Goal: Task Accomplishment & Management: Manage account settings

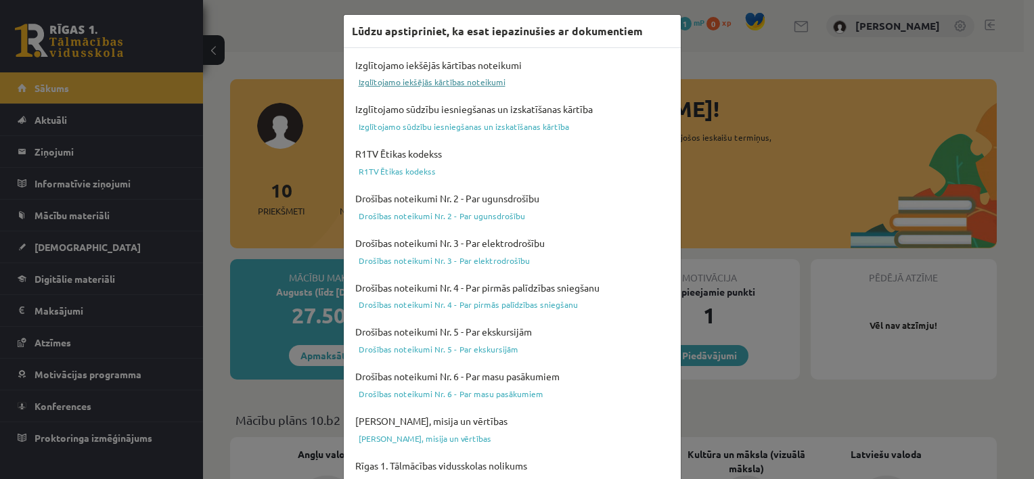
click at [480, 84] on link "Izglītojamo iekšējās kārtības noteikumi" at bounding box center [512, 82] width 321 height 16
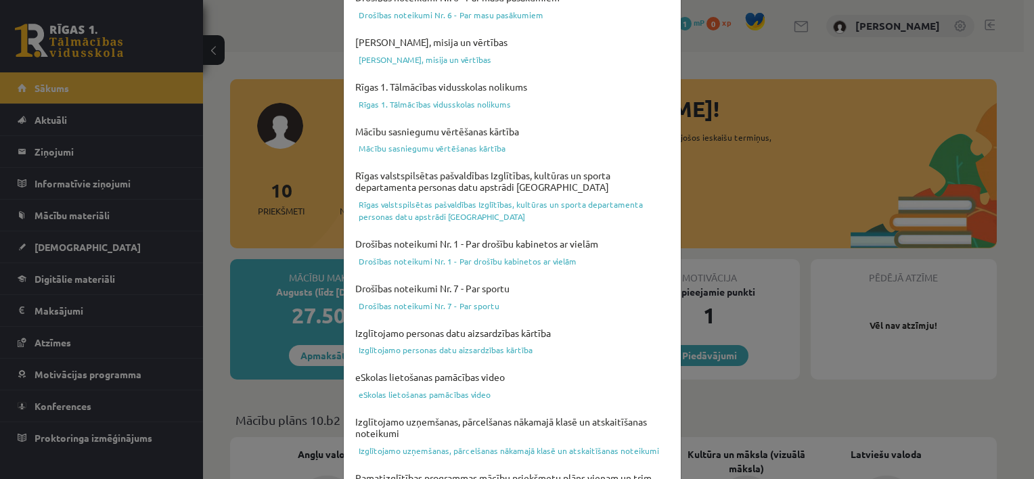
scroll to position [496, 0]
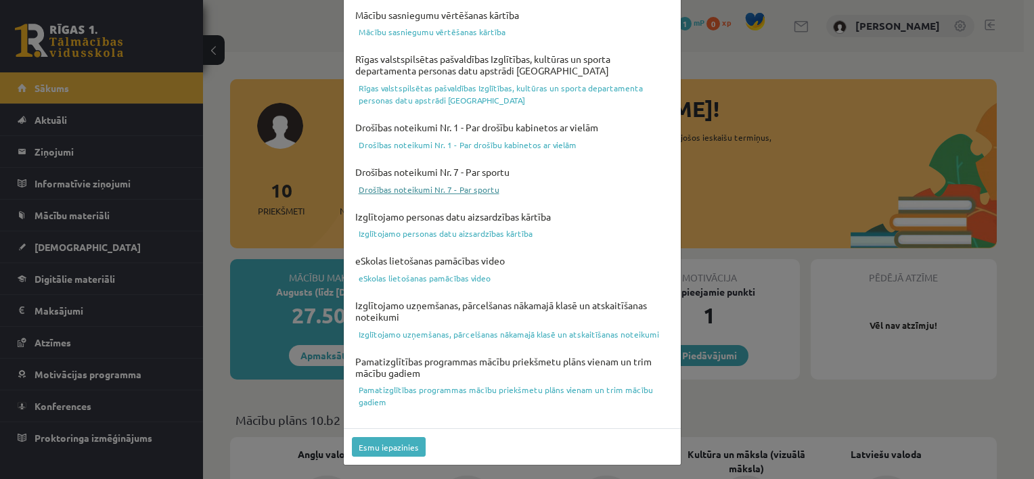
click at [462, 190] on link "Drošības noteikumi Nr. 7 - Par sportu" at bounding box center [512, 189] width 321 height 16
click at [399, 447] on button "Esmu iepazinies" at bounding box center [389, 447] width 74 height 20
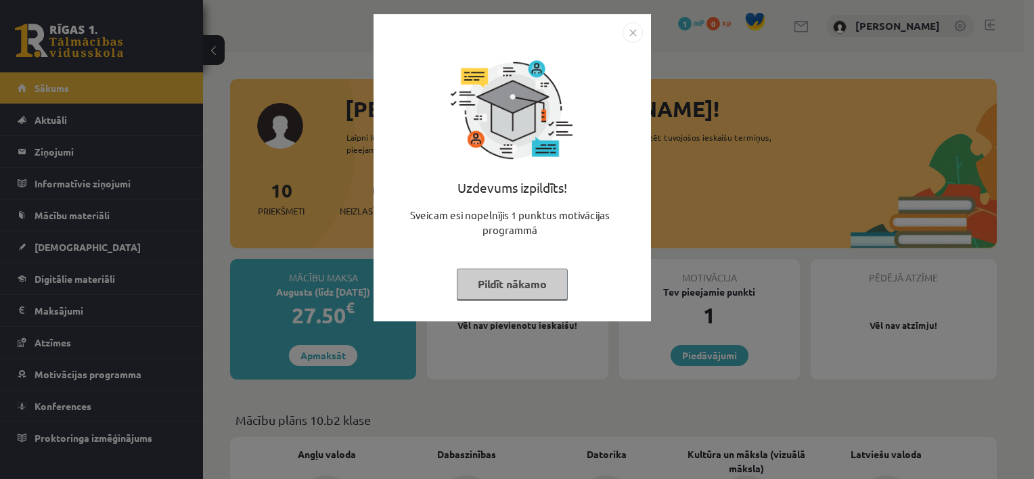
click at [632, 34] on img "Close" at bounding box center [633, 32] width 20 height 20
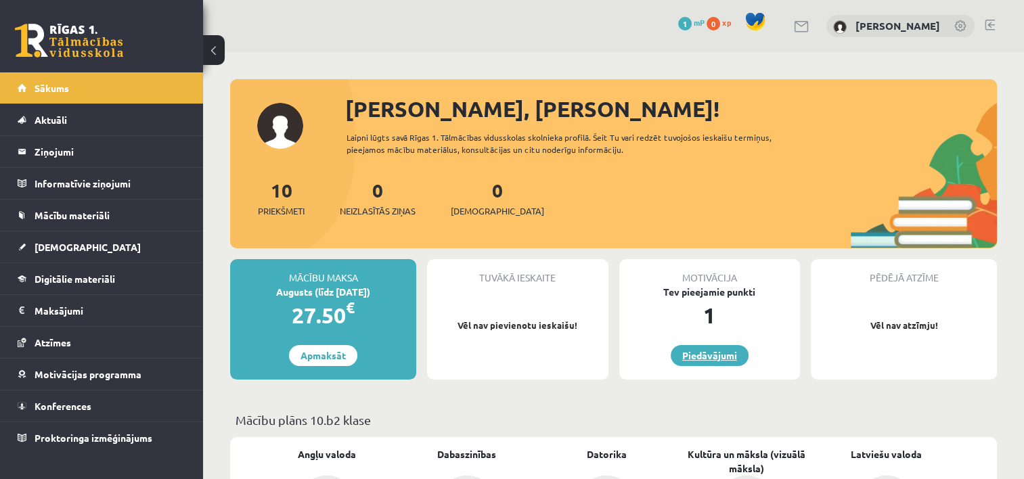
click at [695, 360] on link "Piedāvājumi" at bounding box center [710, 355] width 78 height 21
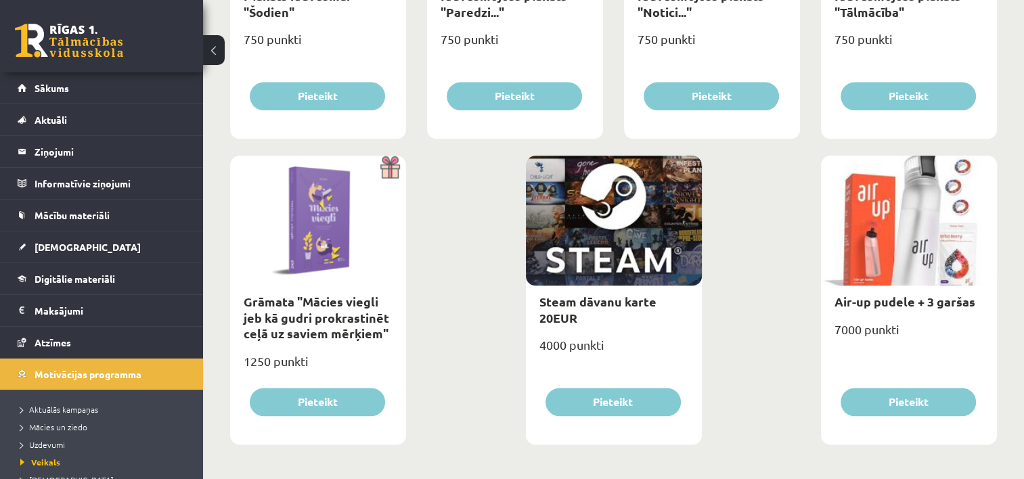
scroll to position [1600, 0]
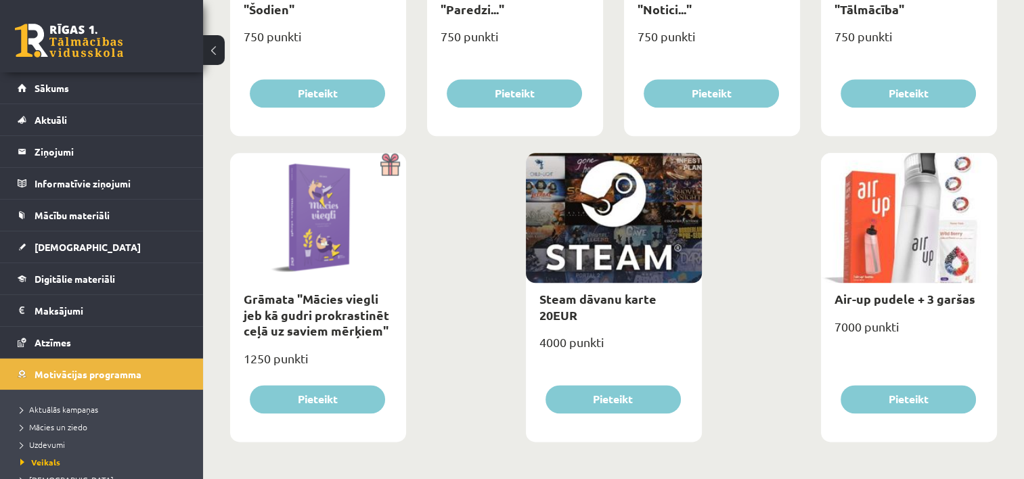
click at [841, 273] on div at bounding box center [909, 218] width 176 height 130
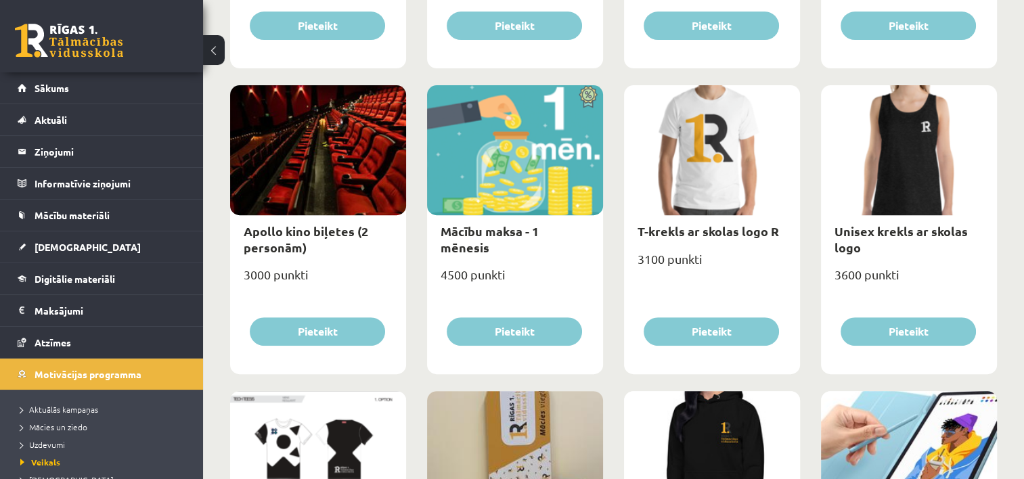
scroll to position [445, 0]
click at [292, 268] on div "3000 punkti" at bounding box center [318, 280] width 176 height 34
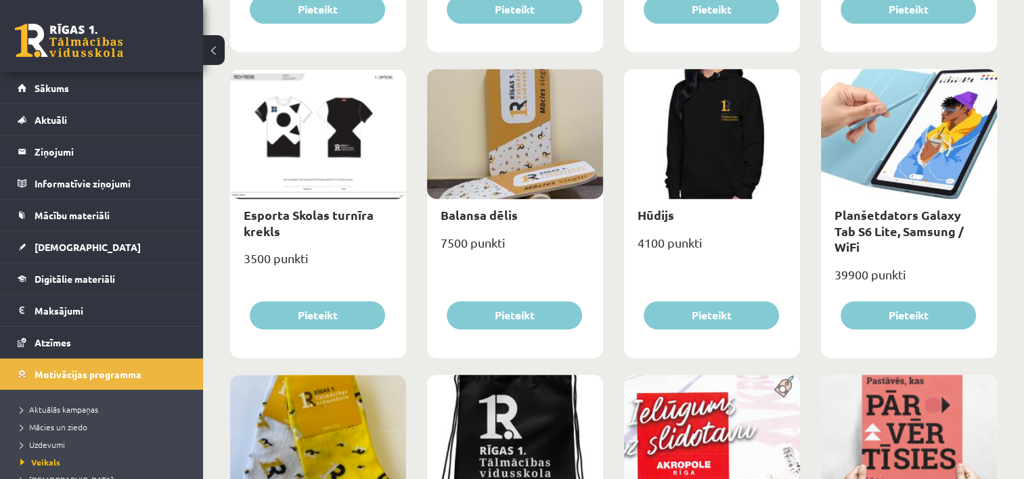
scroll to position [799, 0]
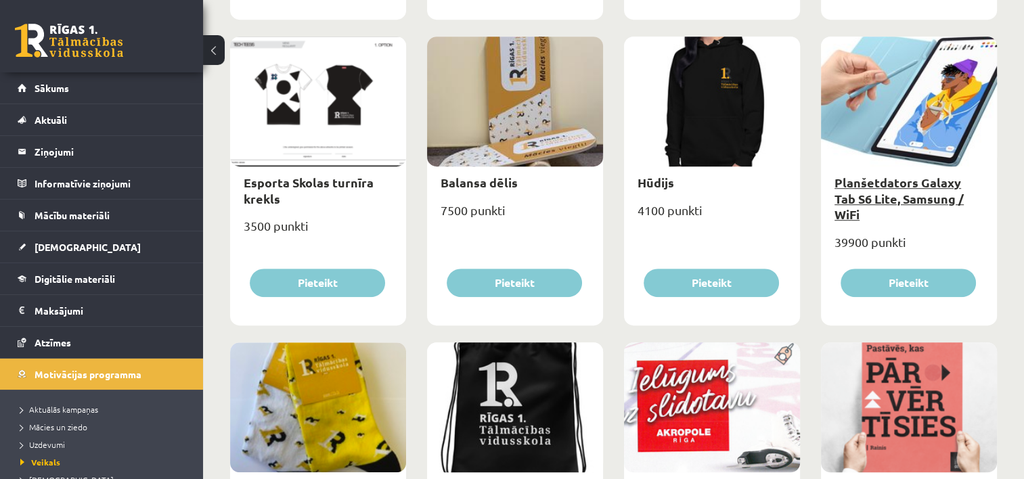
click at [836, 179] on link "Planšetdators Galaxy Tab S6 Lite, Samsung / WiFi" at bounding box center [899, 198] width 129 height 47
type input "*"
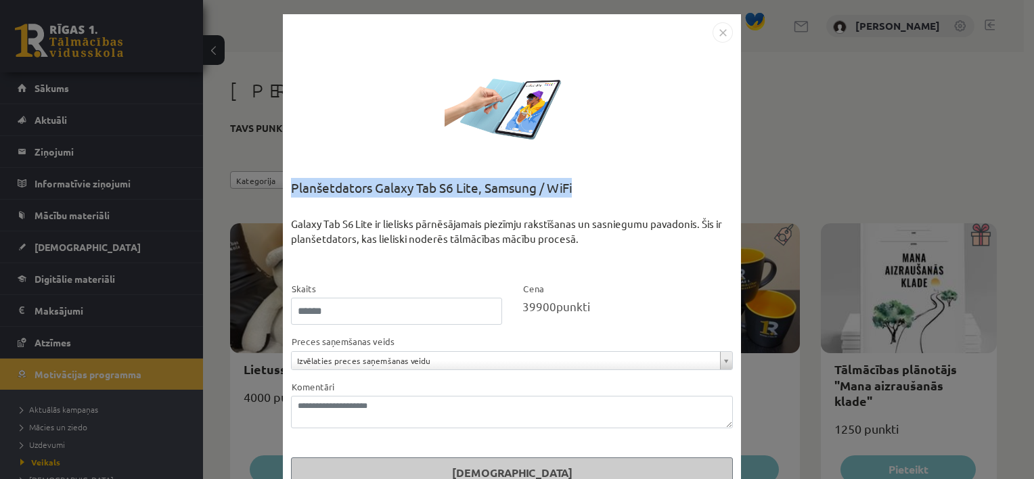
drag, startPoint x: 287, startPoint y: 183, endPoint x: 579, endPoint y: 188, distance: 292.5
click at [579, 188] on div "Planšetdators Galaxy Tab S6 Lite, Samsung / WiFi" at bounding box center [512, 197] width 442 height 39
copy div "Planšetdators Galaxy Tab S6 Lite, Samsung / WiFi"
click at [720, 29] on img "Close" at bounding box center [723, 32] width 20 height 20
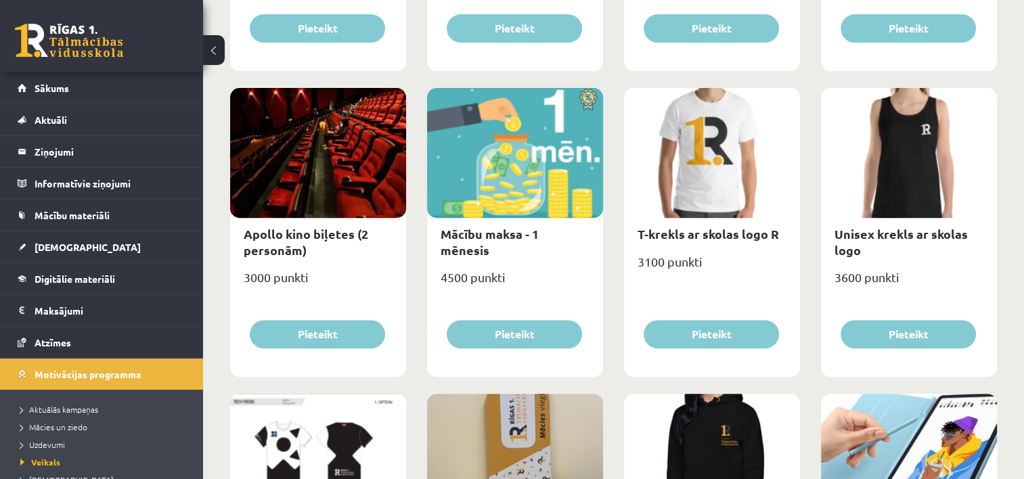
scroll to position [447, 0]
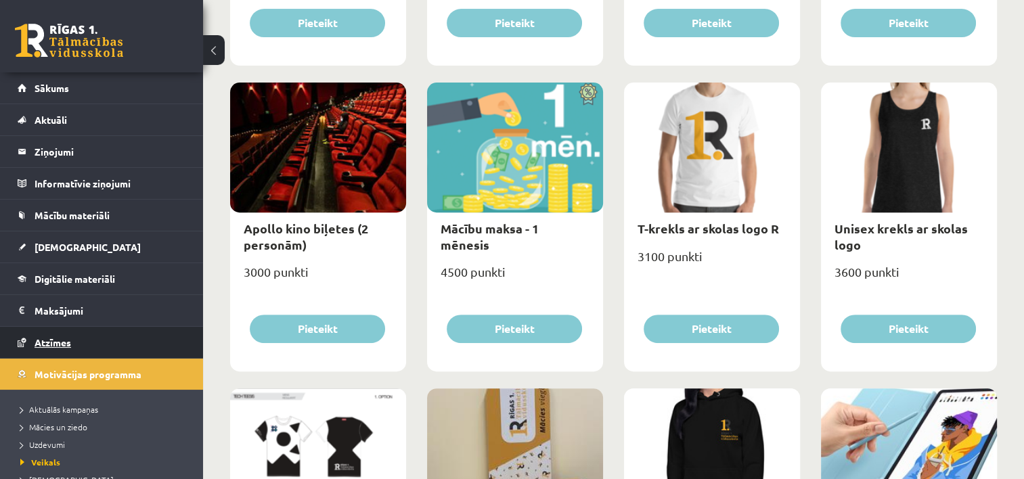
click at [146, 333] on link "Atzīmes" at bounding box center [102, 342] width 169 height 31
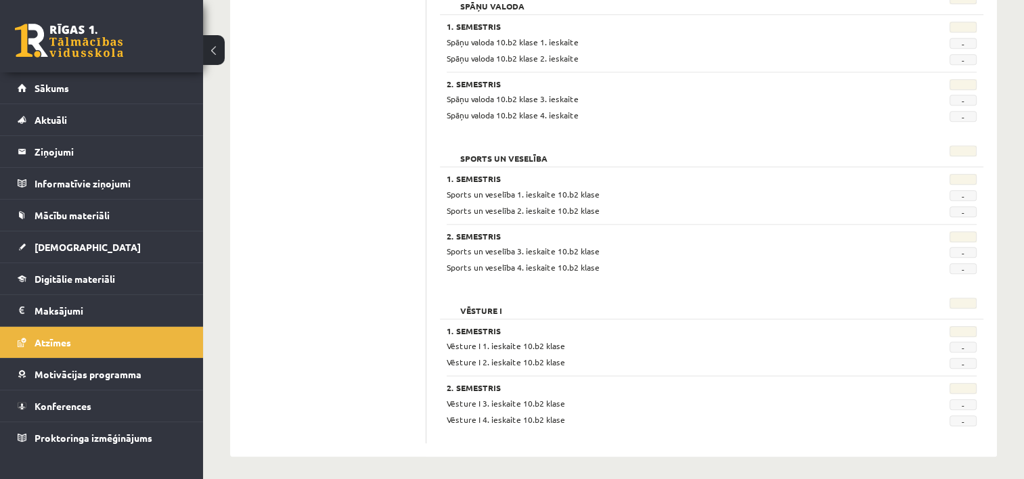
scroll to position [1330, 0]
click at [113, 211] on link "Mācību materiāli" at bounding box center [102, 215] width 169 height 31
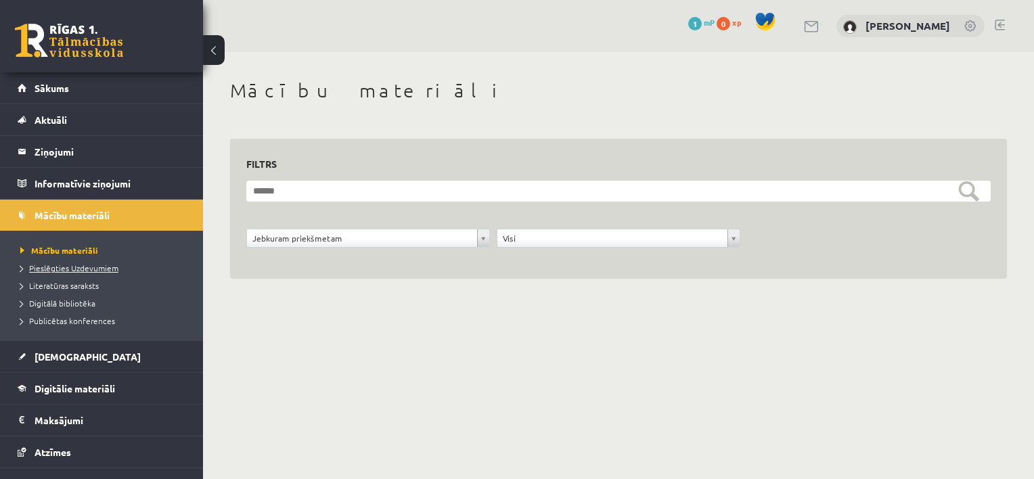
click at [95, 271] on link "Pieslēgties Uzdevumiem" at bounding box center [104, 268] width 169 height 12
click at [72, 249] on span "Mācību materiāli" at bounding box center [54, 250] width 69 height 11
click at [79, 248] on span "Mācību materiāli" at bounding box center [59, 250] width 78 height 11
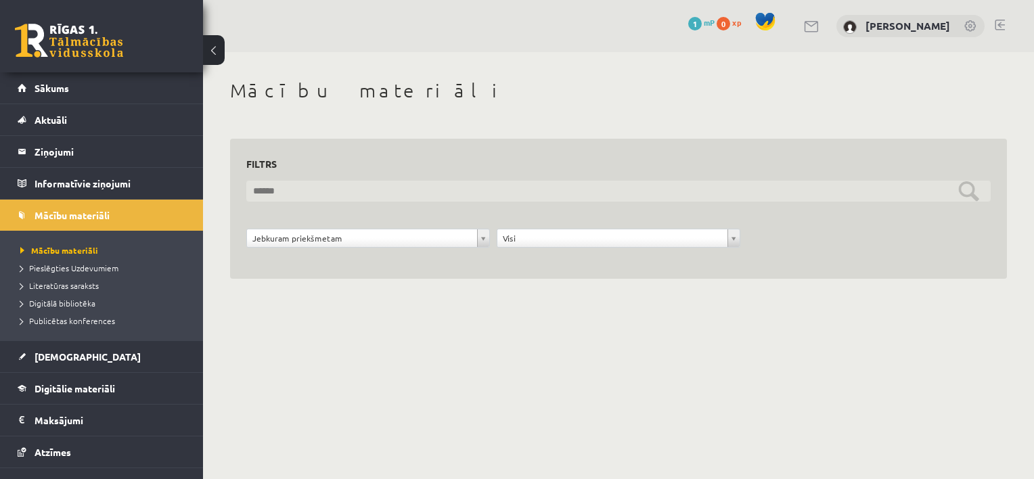
click at [443, 189] on input "text" at bounding box center [618, 191] width 745 height 21
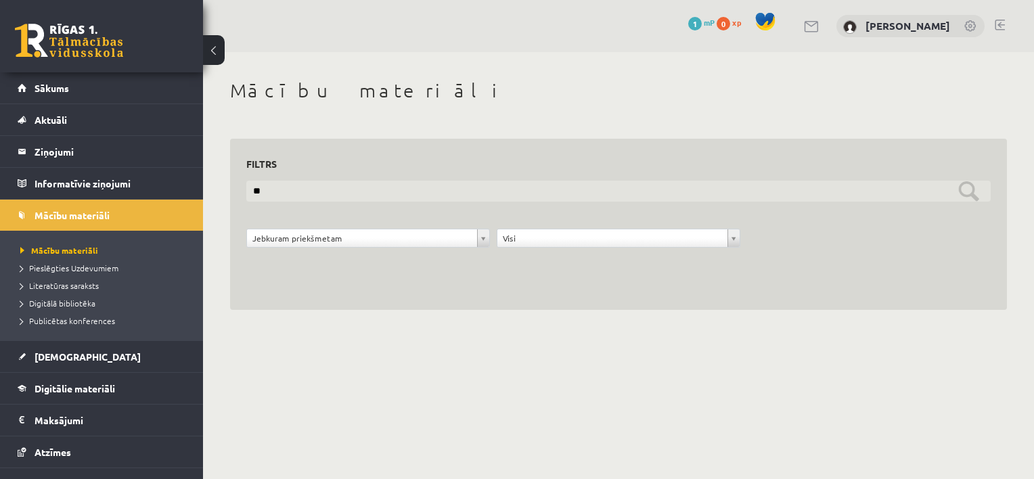
type input "*"
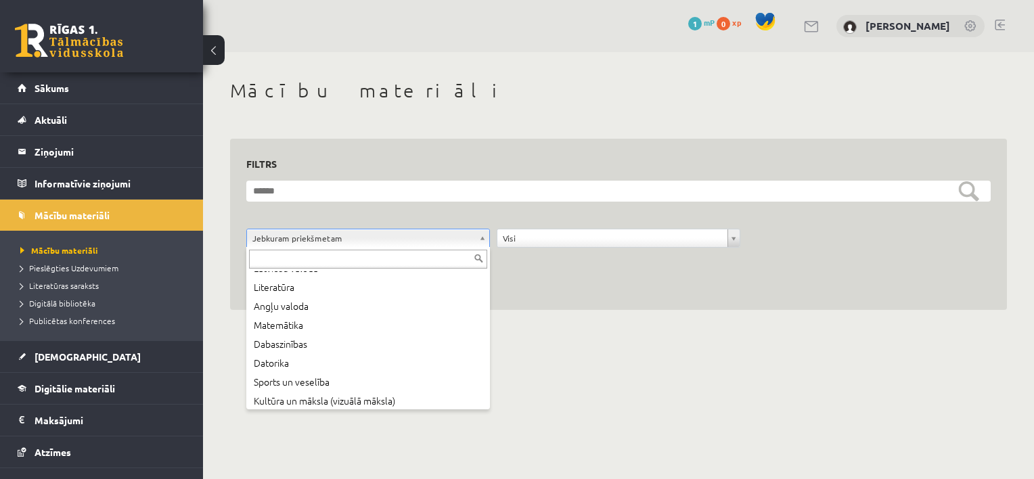
scroll to position [38, 0]
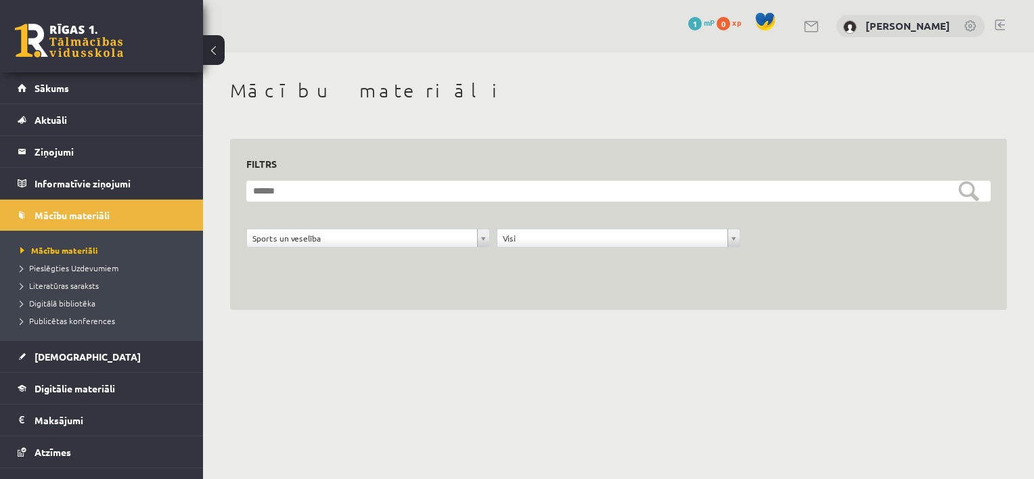
click at [698, 249] on div "**********" at bounding box center [619, 242] width 250 height 26
click at [79, 181] on legend "Informatīvie ziņojumi 0" at bounding box center [111, 183] width 152 height 31
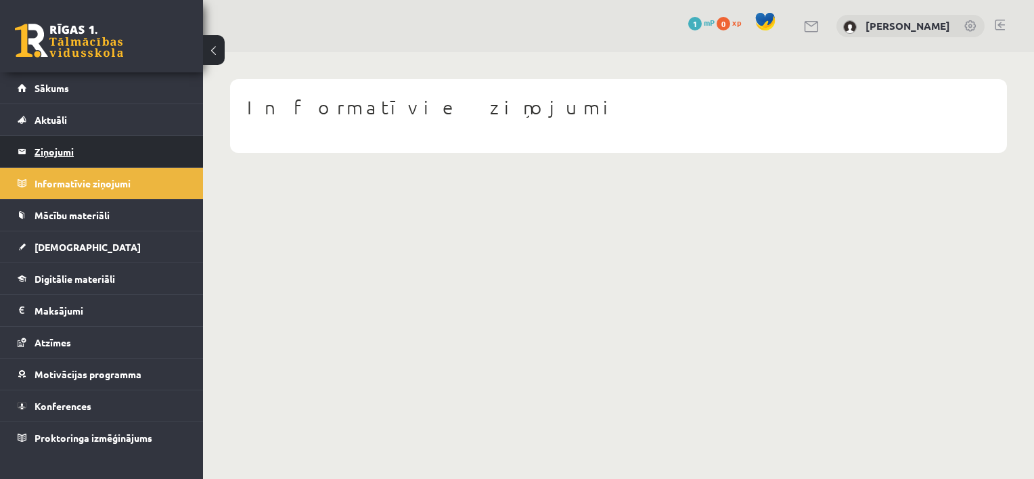
click at [74, 150] on legend "Ziņojumi 0" at bounding box center [111, 151] width 152 height 31
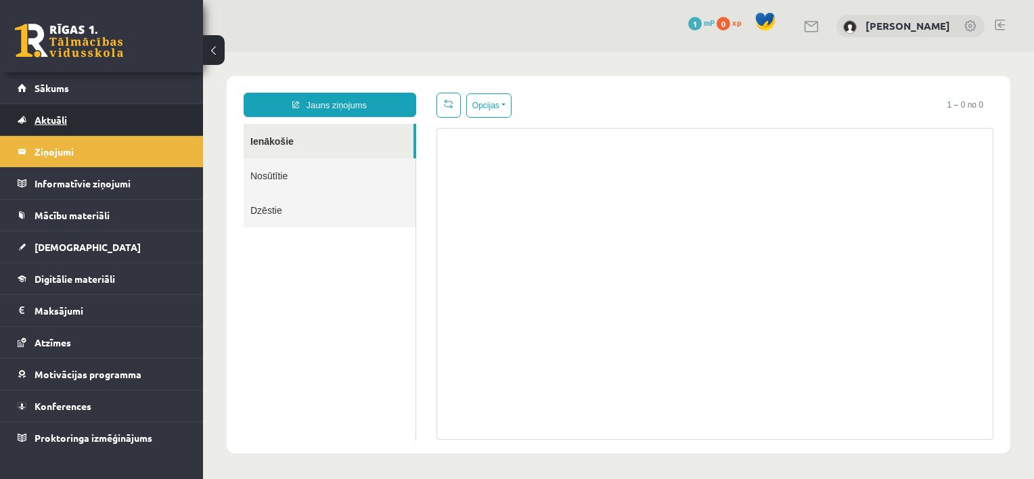
click at [74, 112] on link "Aktuāli" at bounding box center [102, 119] width 169 height 31
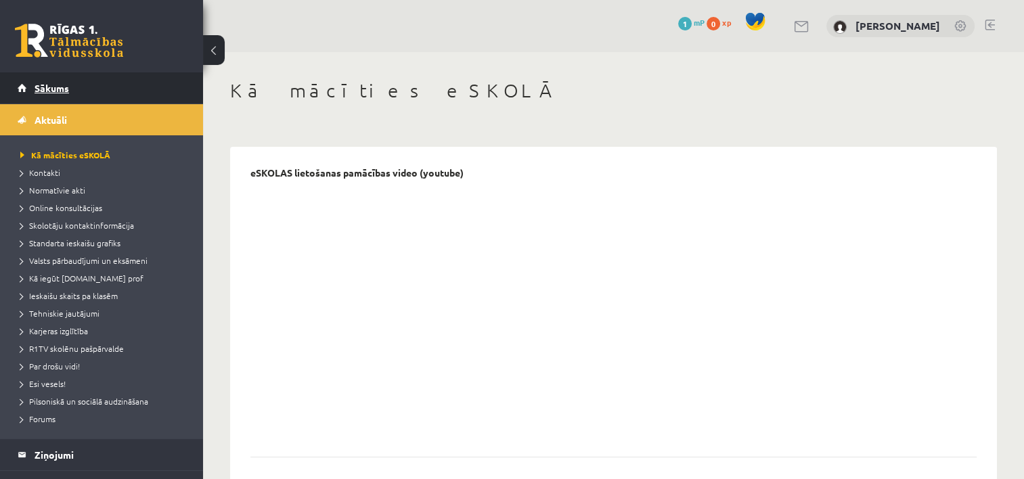
click at [73, 89] on link "Sākums" at bounding box center [102, 87] width 169 height 31
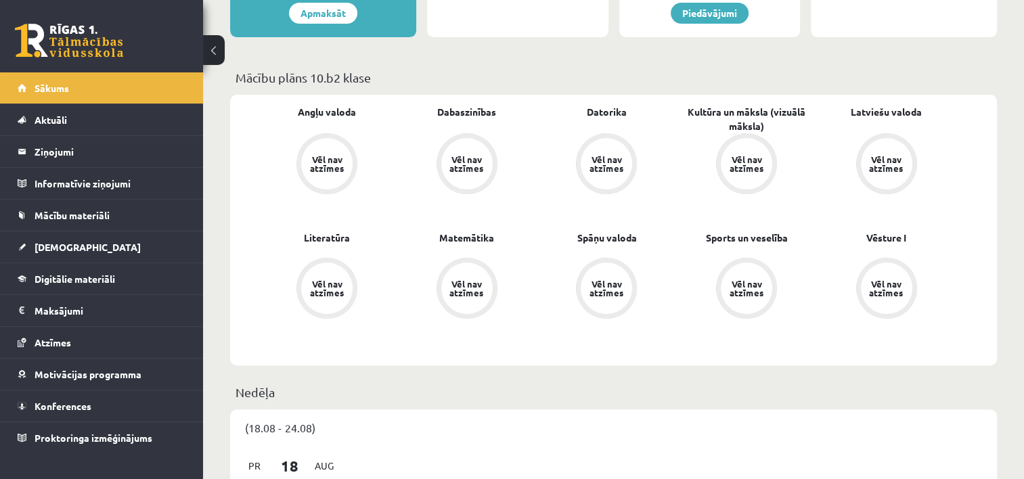
scroll to position [408, 0]
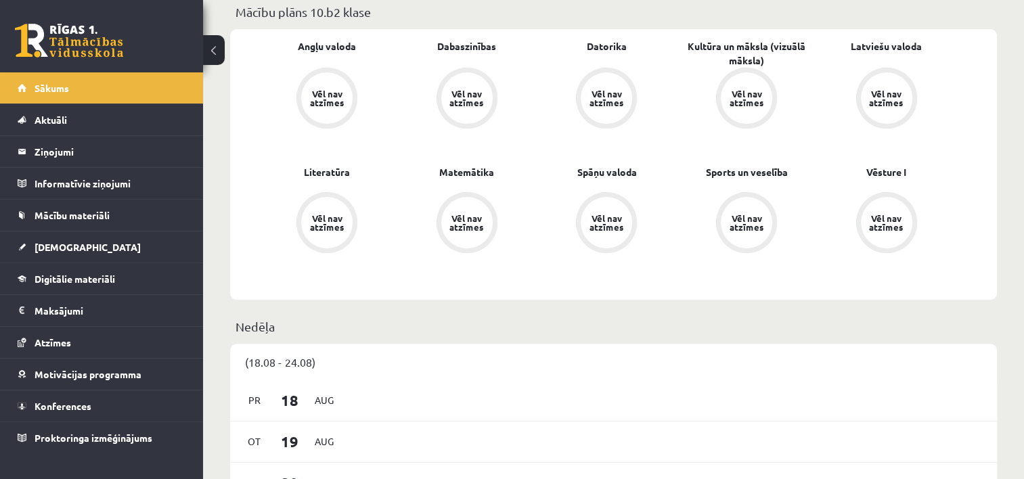
click at [750, 219] on div "Vēl nav atzīmes" at bounding box center [747, 223] width 38 height 18
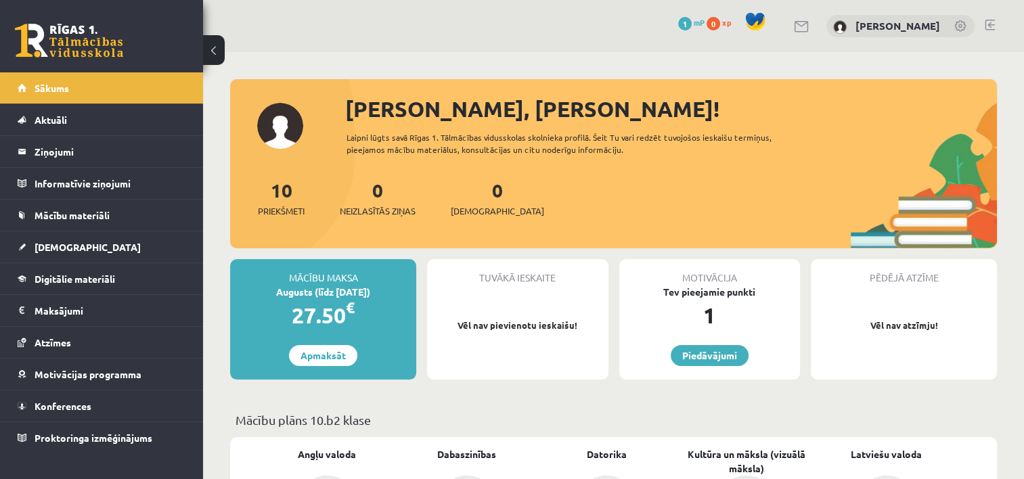
click at [718, 411] on p "Mācību plāns 10.b2 klase" at bounding box center [614, 420] width 756 height 18
click at [794, 26] on link at bounding box center [802, 27] width 16 height 12
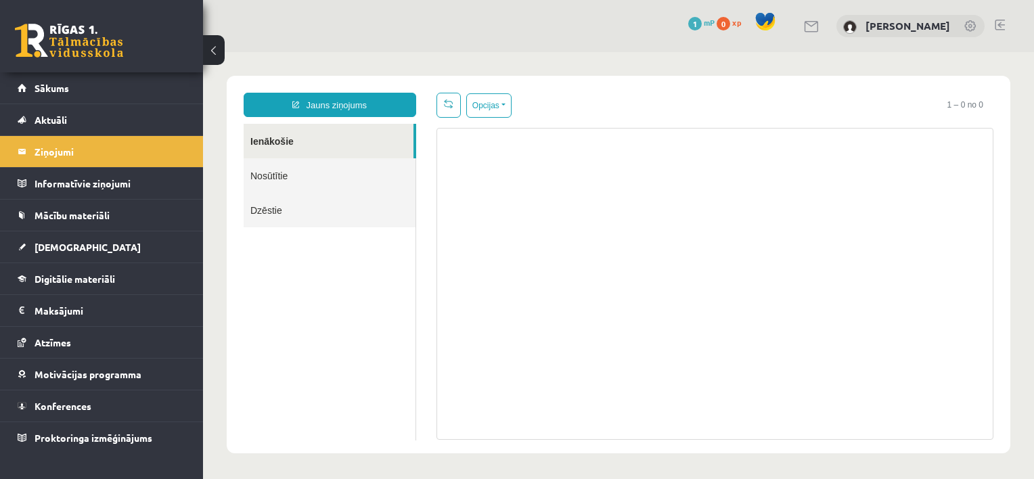
click at [332, 56] on body "Jauns ziņojums Ienākošie Nosūtītie Dzēstie ********* ********* ******* Opcijas …" at bounding box center [618, 264] width 831 height 425
click at [219, 51] on button at bounding box center [214, 50] width 22 height 30
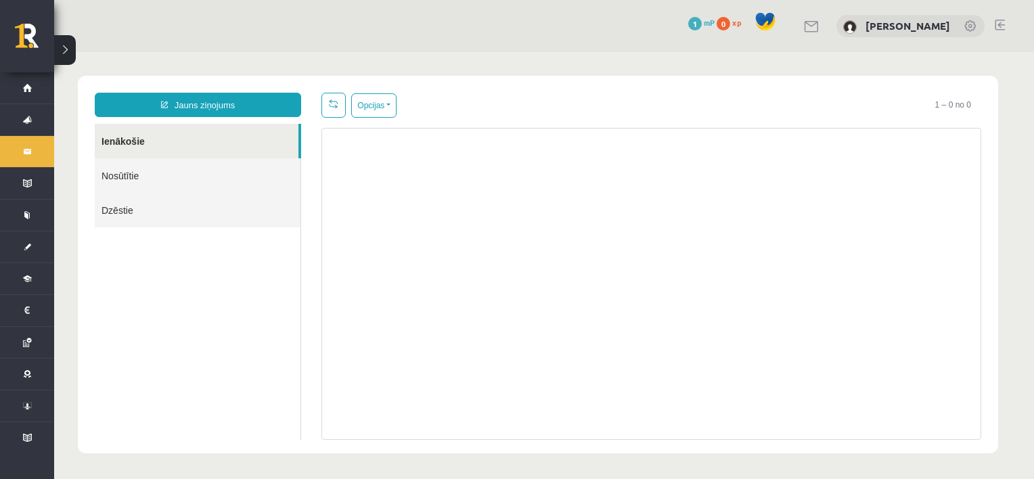
click at [971, 25] on link at bounding box center [972, 27] width 14 height 14
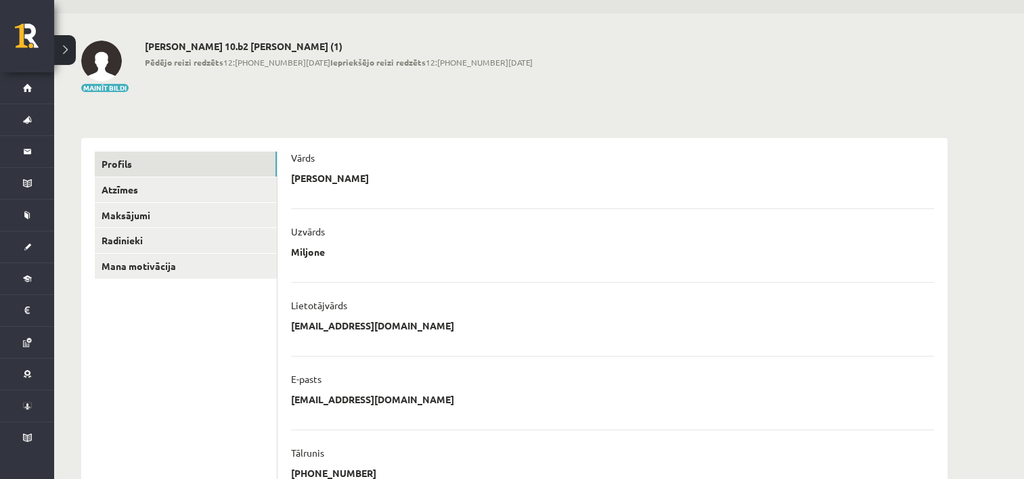
scroll to position [35, 0]
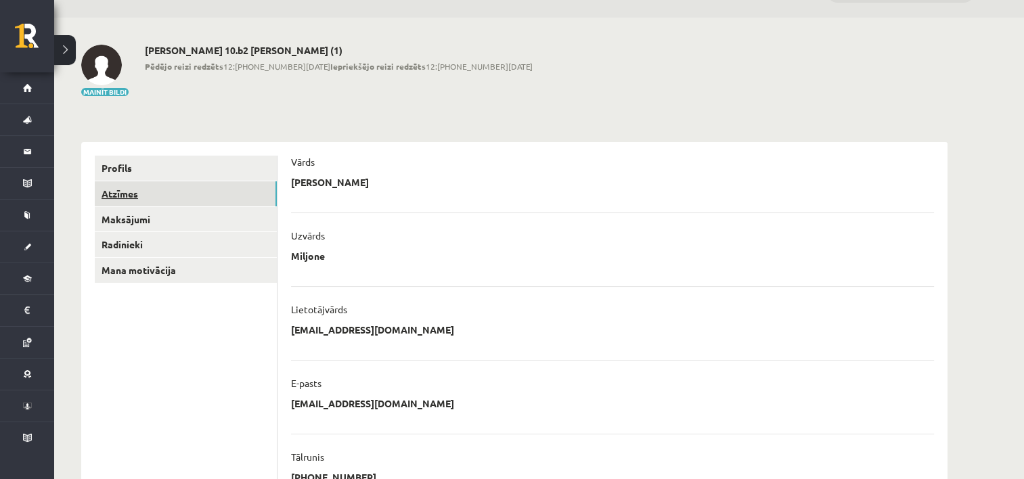
click at [200, 188] on link "Atzīmes" at bounding box center [186, 193] width 182 height 25
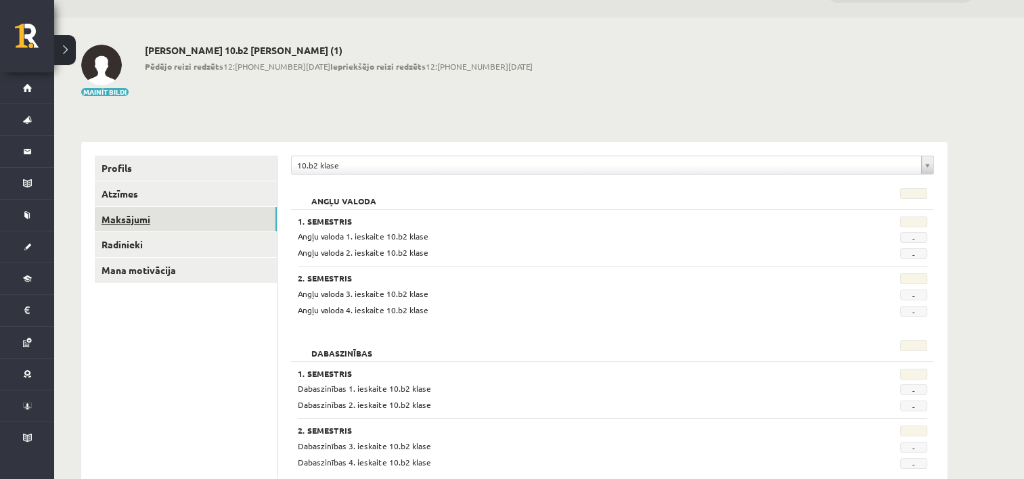
click at [183, 219] on link "Maksājumi" at bounding box center [186, 219] width 182 height 25
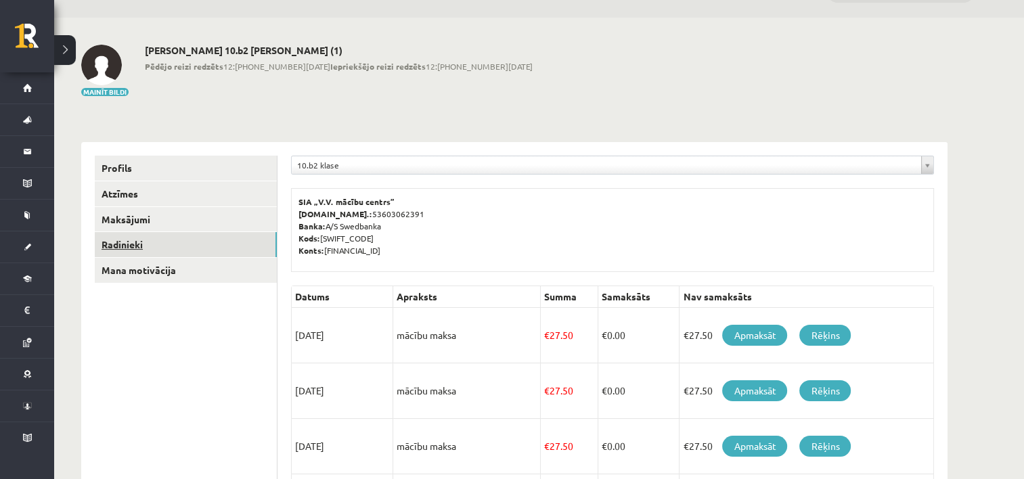
click at [182, 244] on link "Radinieki" at bounding box center [186, 244] width 182 height 25
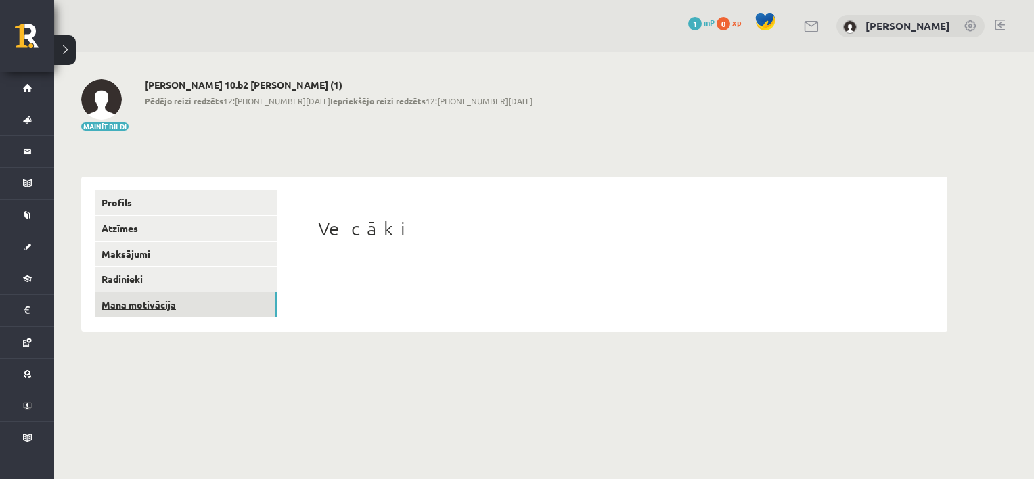
click at [183, 301] on link "Mana motivācija" at bounding box center [186, 304] width 182 height 25
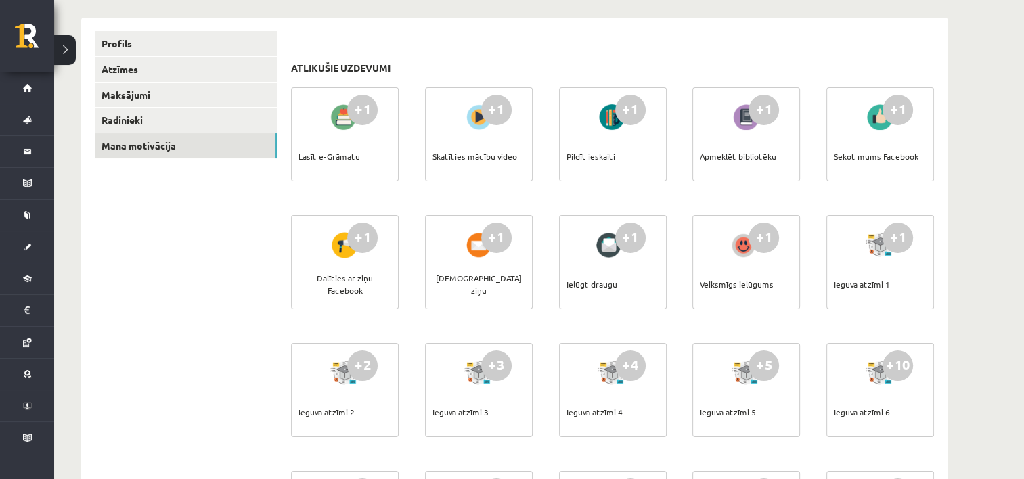
scroll to position [127, 0]
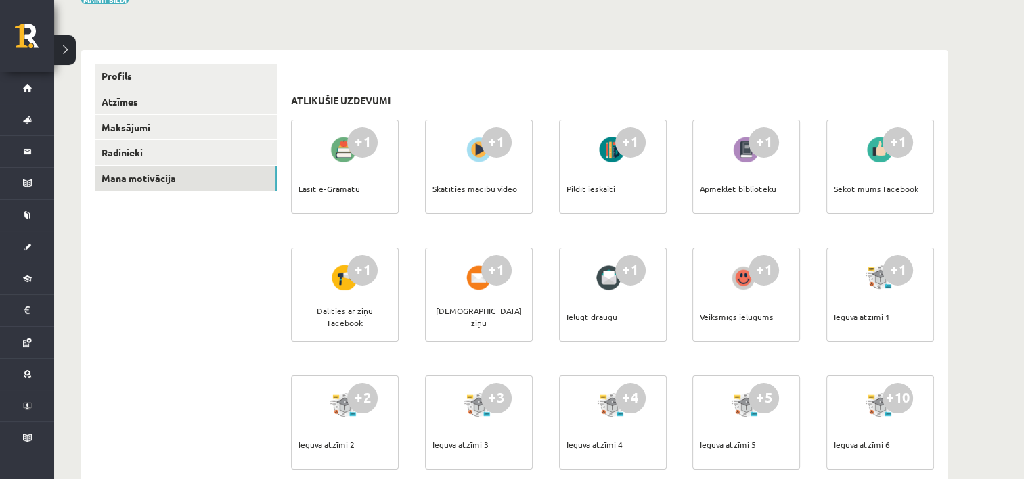
click at [915, 156] on div "+1 Sekot mums Facebook" at bounding box center [881, 167] width 108 height 94
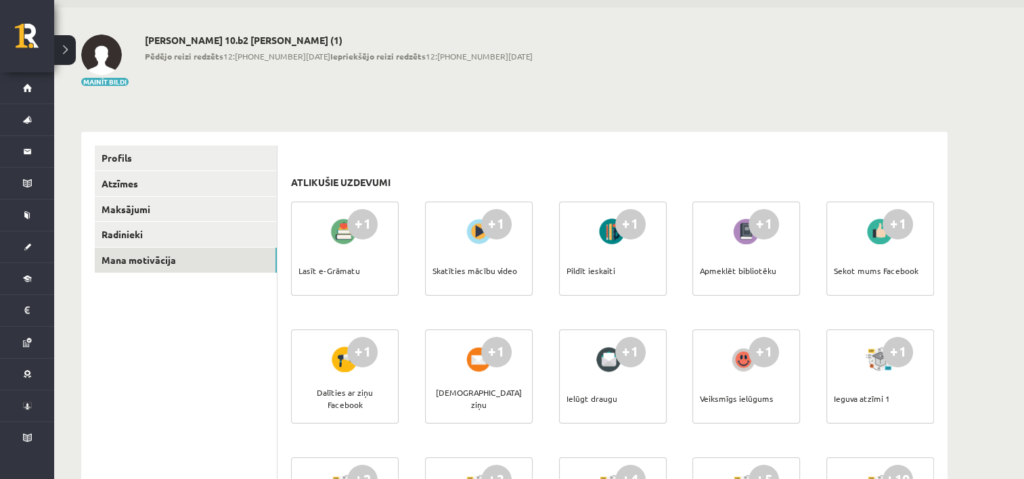
scroll to position [0, 0]
